Goal: Task Accomplishment & Management: Manage account settings

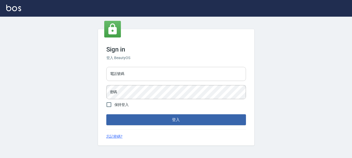
click at [151, 79] on input "電話號碼" at bounding box center [176, 74] width 140 height 14
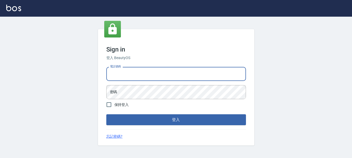
type input "0936954811"
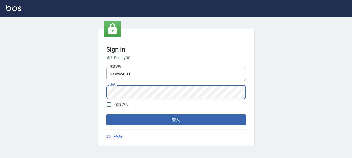
click at [106, 114] on button "登入" at bounding box center [176, 119] width 140 height 11
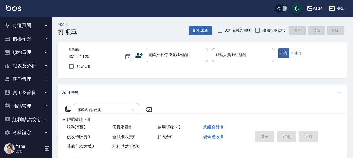
click at [29, 18] on ul "釘選頁面 打帳單 帳單列表 現場電腦打卡 單日預約紀錄 店家日報表 設計師日報表 設計師業績表" at bounding box center [26, 25] width 48 height 16
click at [29, 24] on button "釘選頁面" at bounding box center [26, 26] width 48 height 14
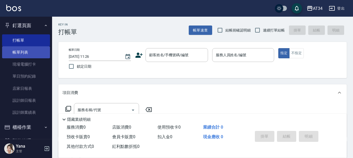
click at [27, 48] on link "帳單列表" at bounding box center [26, 52] width 48 height 12
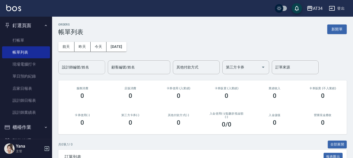
click at [83, 68] on input "設計師編號/姓名" at bounding box center [82, 67] width 42 height 9
